Goal: Task Accomplishment & Management: Use online tool/utility

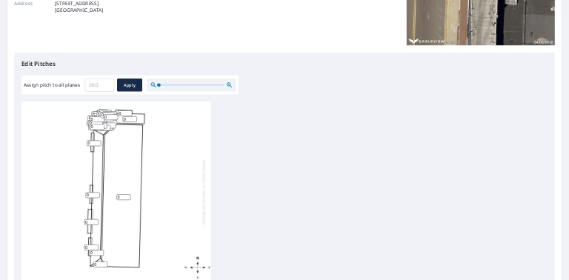
scroll to position [325, 0]
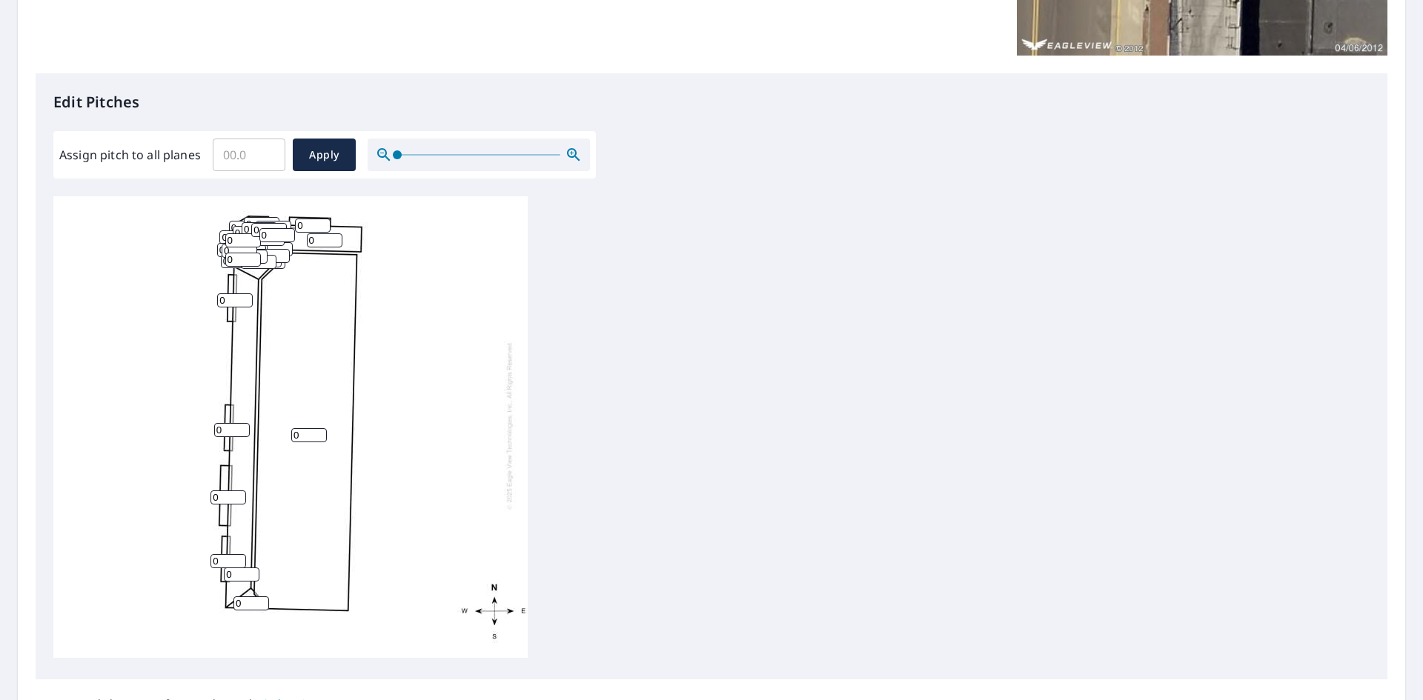
click at [256, 597] on input "0" at bounding box center [251, 604] width 36 height 14
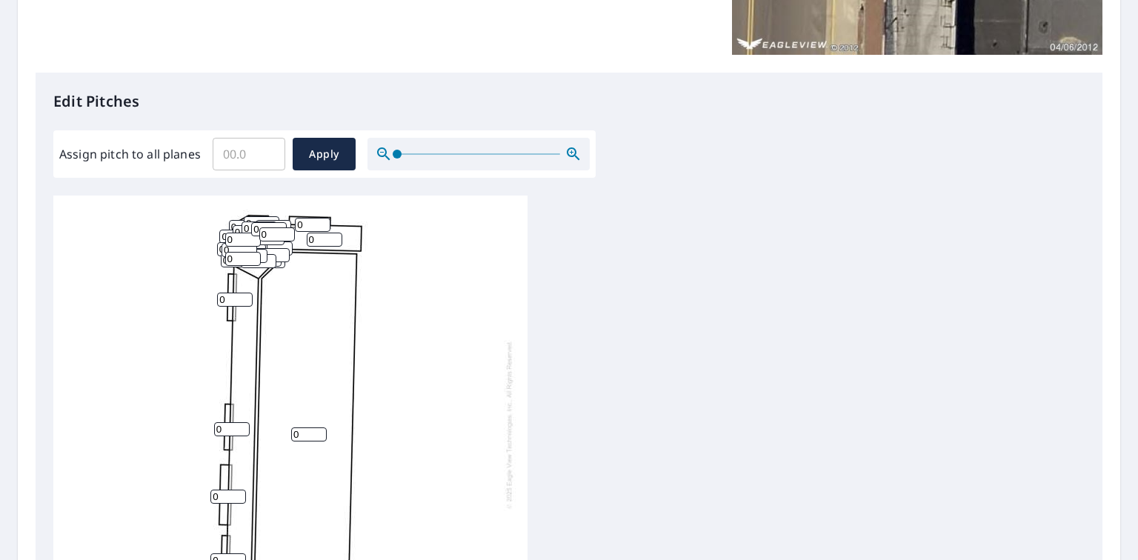
scroll to position [12, 0]
click at [391, 285] on div "0 0 0 0 0 0 0 0 0 0 0 0 0 0 0 0 0 0 0 0 0 0 0 0 0 0 0 0 0 0 0 0 0 0 0" at bounding box center [290, 424] width 474 height 465
drag, startPoint x: 394, startPoint y: 283, endPoint x: 396, endPoint y: 324, distance: 40.8
click at [474, 391] on div "0 0 0 0 0 0 0 0 0 0 0 0 0 0 0 0 0 0 0 0 0 0 0 0 0 0 0 0 0 0 0 0 0 0 0" at bounding box center [290, 424] width 474 height 465
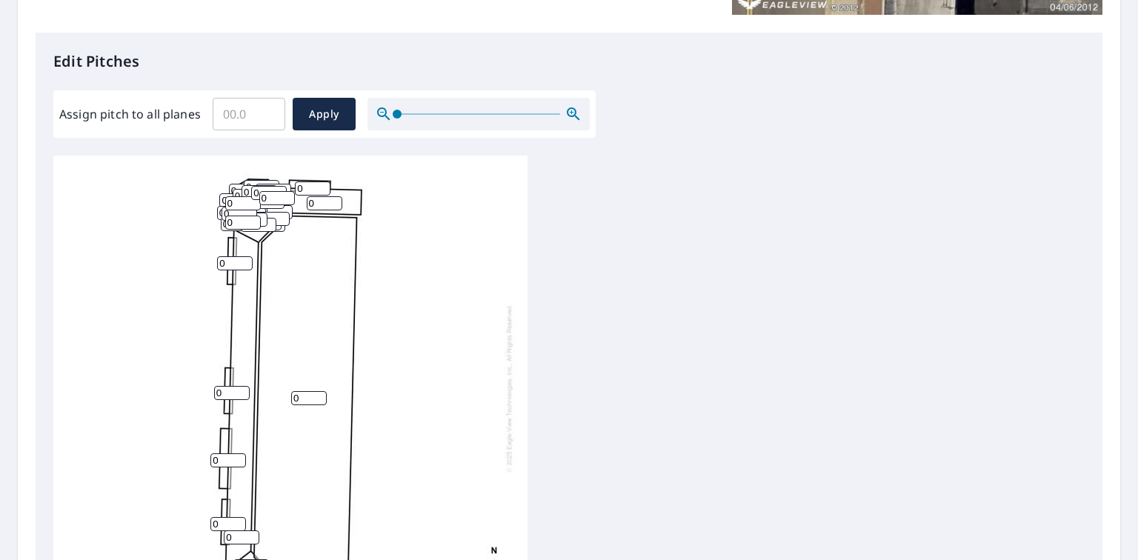
scroll to position [256, 0]
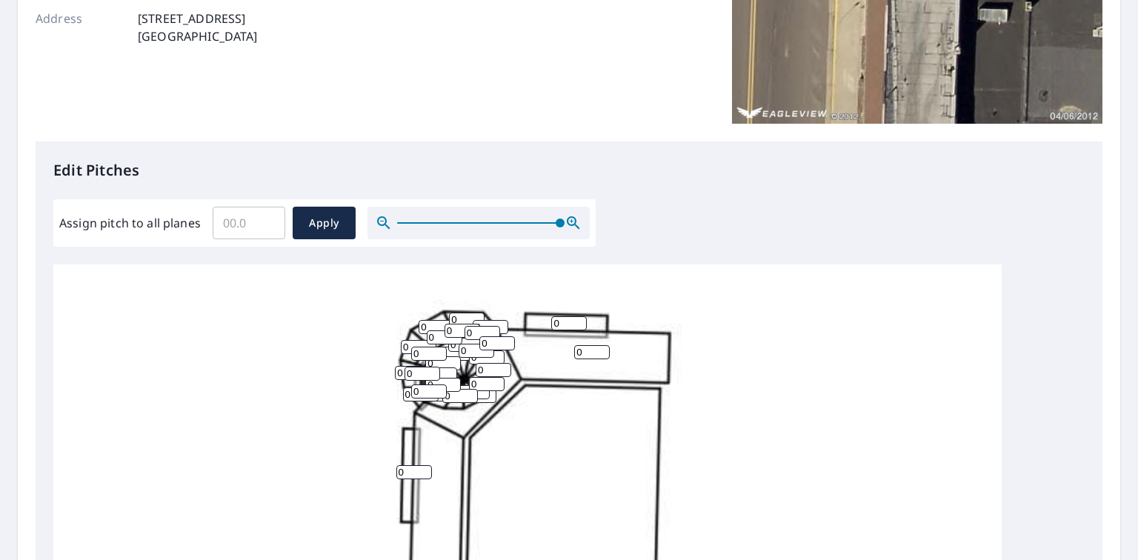
drag, startPoint x: 402, startPoint y: 225, endPoint x: 626, endPoint y: 284, distance: 232.2
click at [644, 274] on div "Edit Pitches Assign pitch to all planes ​ Apply 0 0 0 0 0 0 0 0 0 0 0 0 0 0 0 0…" at bounding box center [569, 445] width 1067 height 606
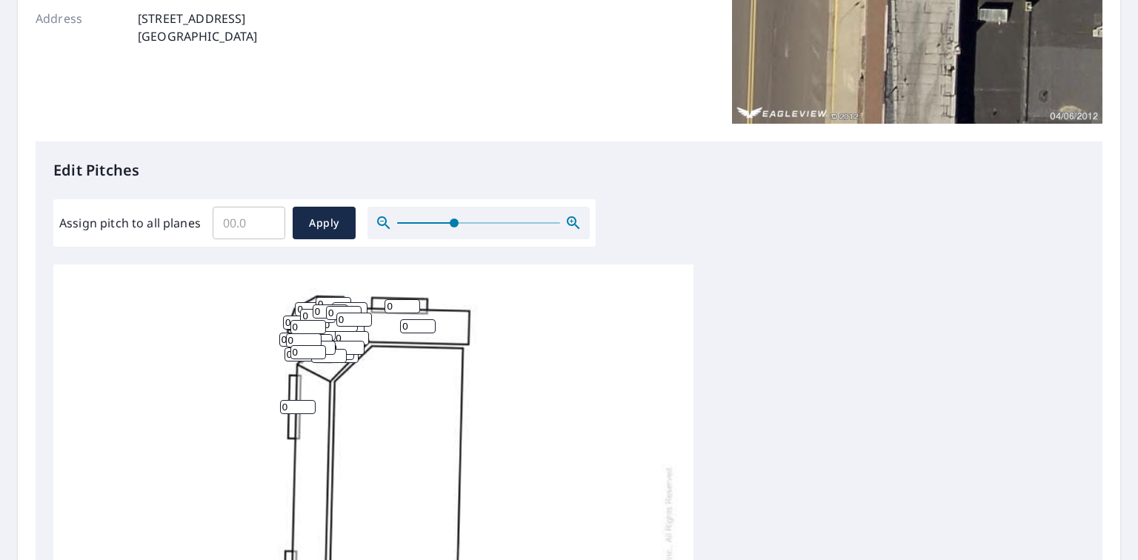
drag, startPoint x: 561, startPoint y: 222, endPoint x: 468, endPoint y: 185, distance: 99.5
click at [450, 222] on span at bounding box center [454, 223] width 9 height 9
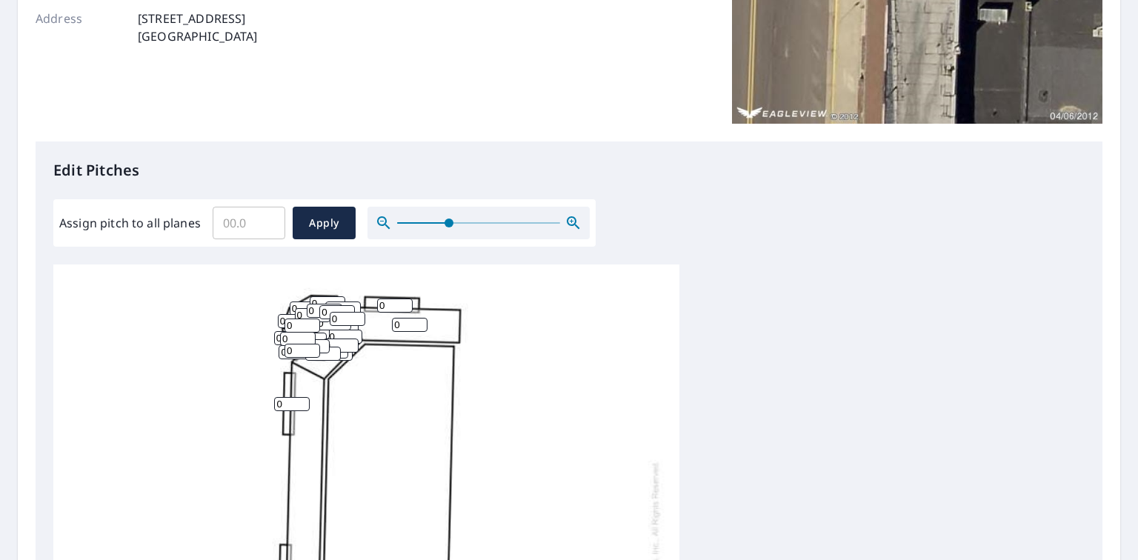
drag, startPoint x: 451, startPoint y: 119, endPoint x: 470, endPoint y: 147, distance: 33.1
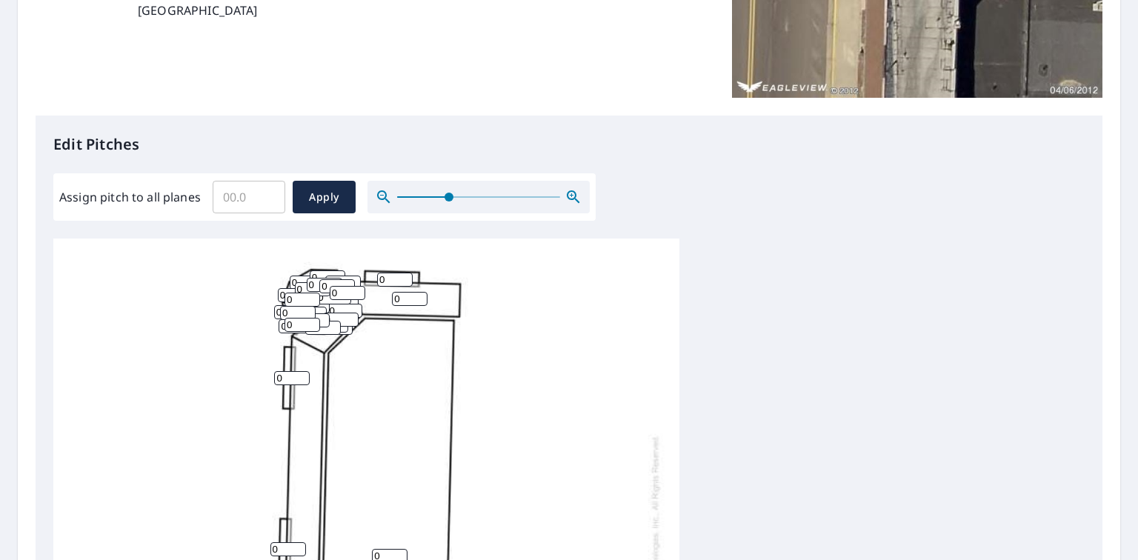
scroll to position [0, 0]
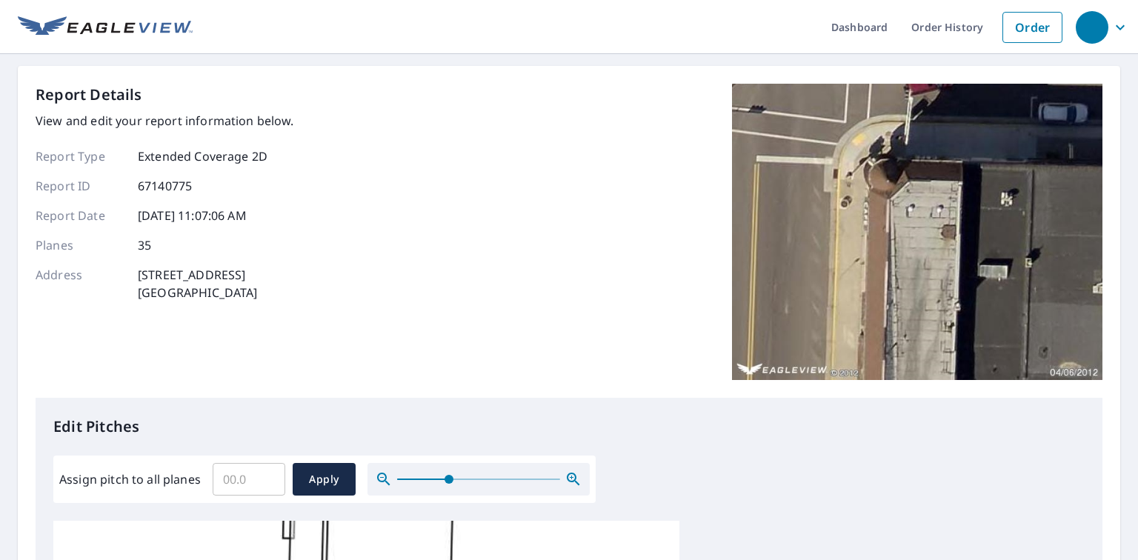
click at [528, 43] on ul "Dashboard Order History Order" at bounding box center [631, 27] width 877 height 54
click at [359, 33] on ul "Dashboard Order History Order" at bounding box center [631, 27] width 877 height 54
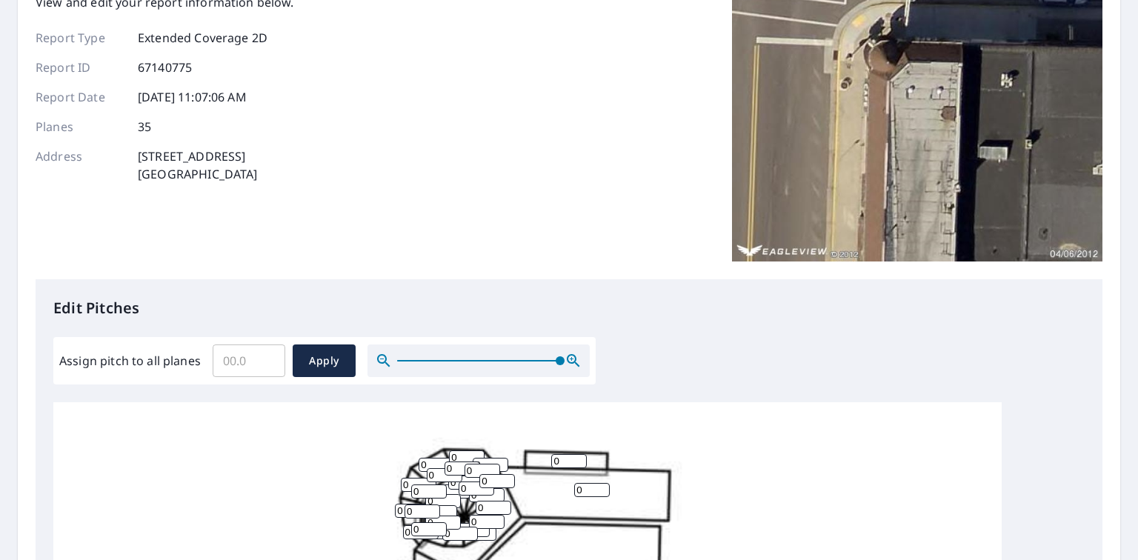
drag, startPoint x: 445, startPoint y: 357, endPoint x: 669, endPoint y: 328, distance: 225.7
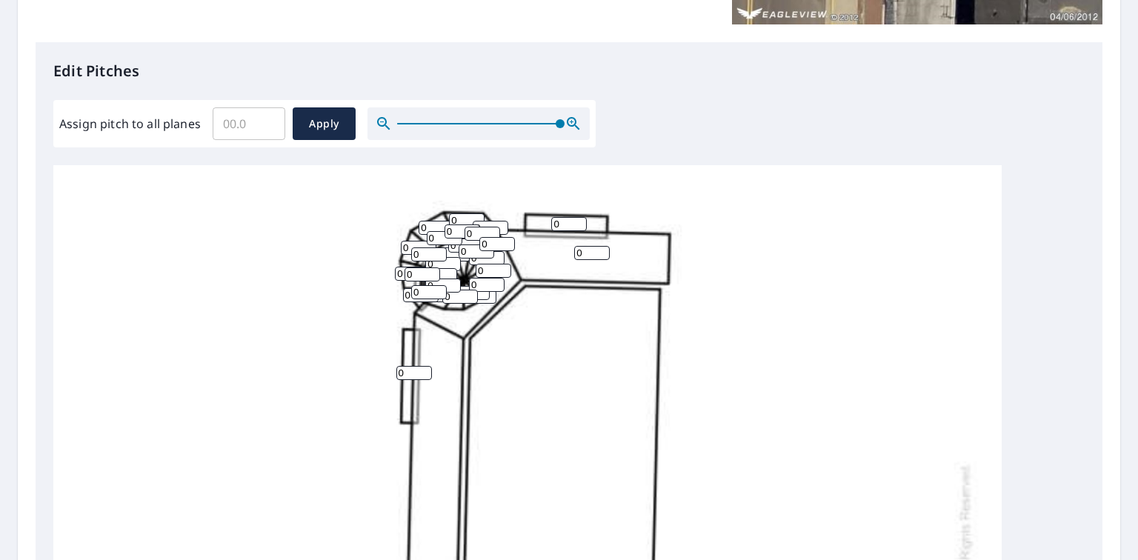
click at [430, 228] on input "0" at bounding box center [437, 228] width 36 height 14
click at [614, 112] on div "Edit Pitches Assign pitch to all planes ​ Apply 0 0 0 0 0 0 0 0 0 0 0 0 0 0 0 0…" at bounding box center [569, 345] width 1067 height 606
click at [465, 216] on input "0" at bounding box center [467, 220] width 36 height 14
click at [431, 231] on input "0" at bounding box center [445, 238] width 36 height 14
click at [459, 220] on input "0" at bounding box center [467, 220] width 36 height 14
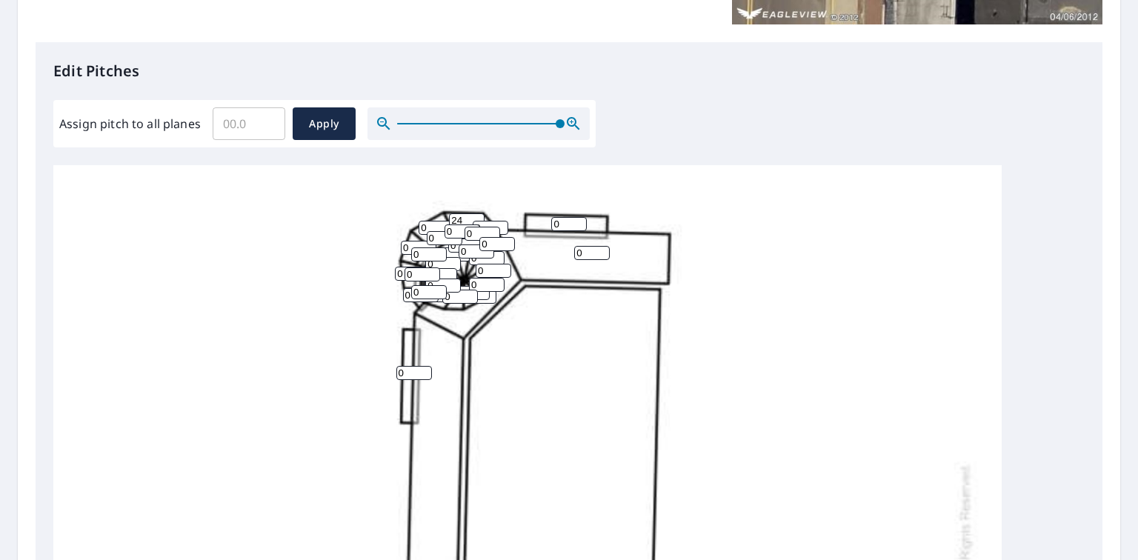
type input "24"
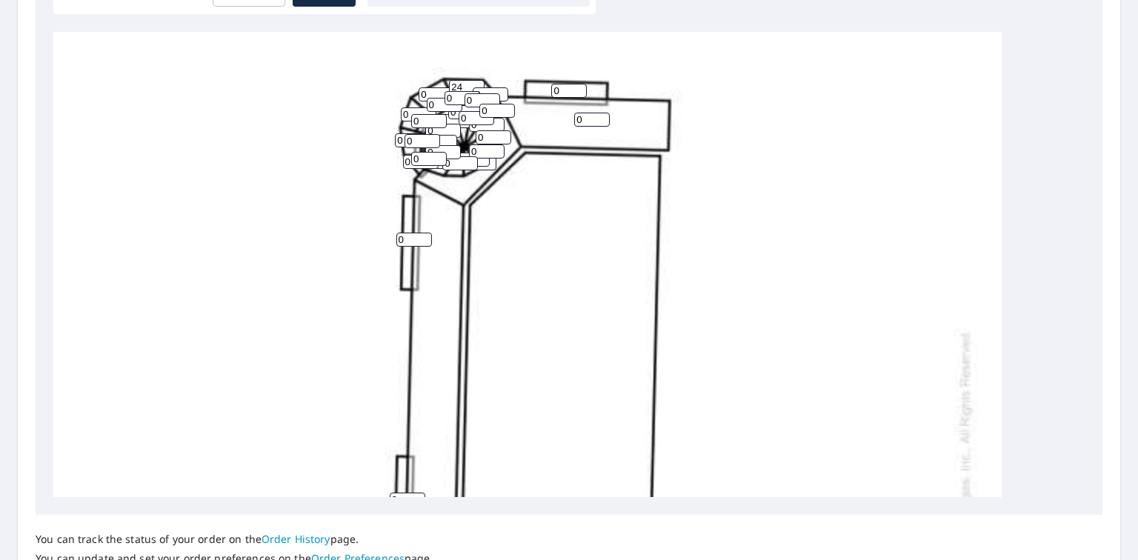
scroll to position [316, 0]
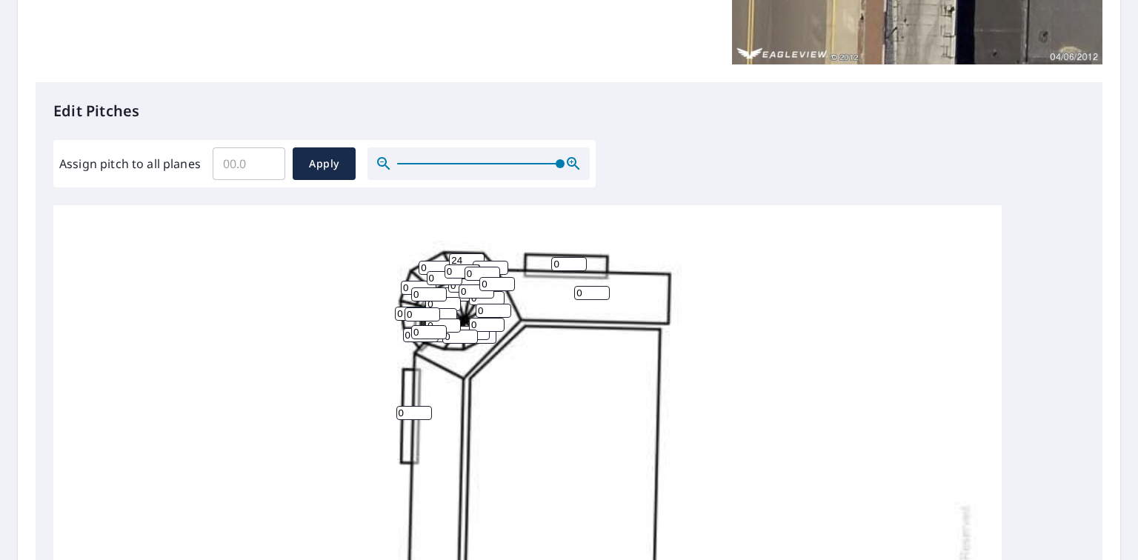
click at [465, 256] on input "24" at bounding box center [467, 260] width 36 height 14
drag, startPoint x: 448, startPoint y: 261, endPoint x: 425, endPoint y: 259, distance: 22.3
click at [640, 100] on p "Edit Pitches" at bounding box center [569, 111] width 1032 height 22
